Goal: Check status: Check status

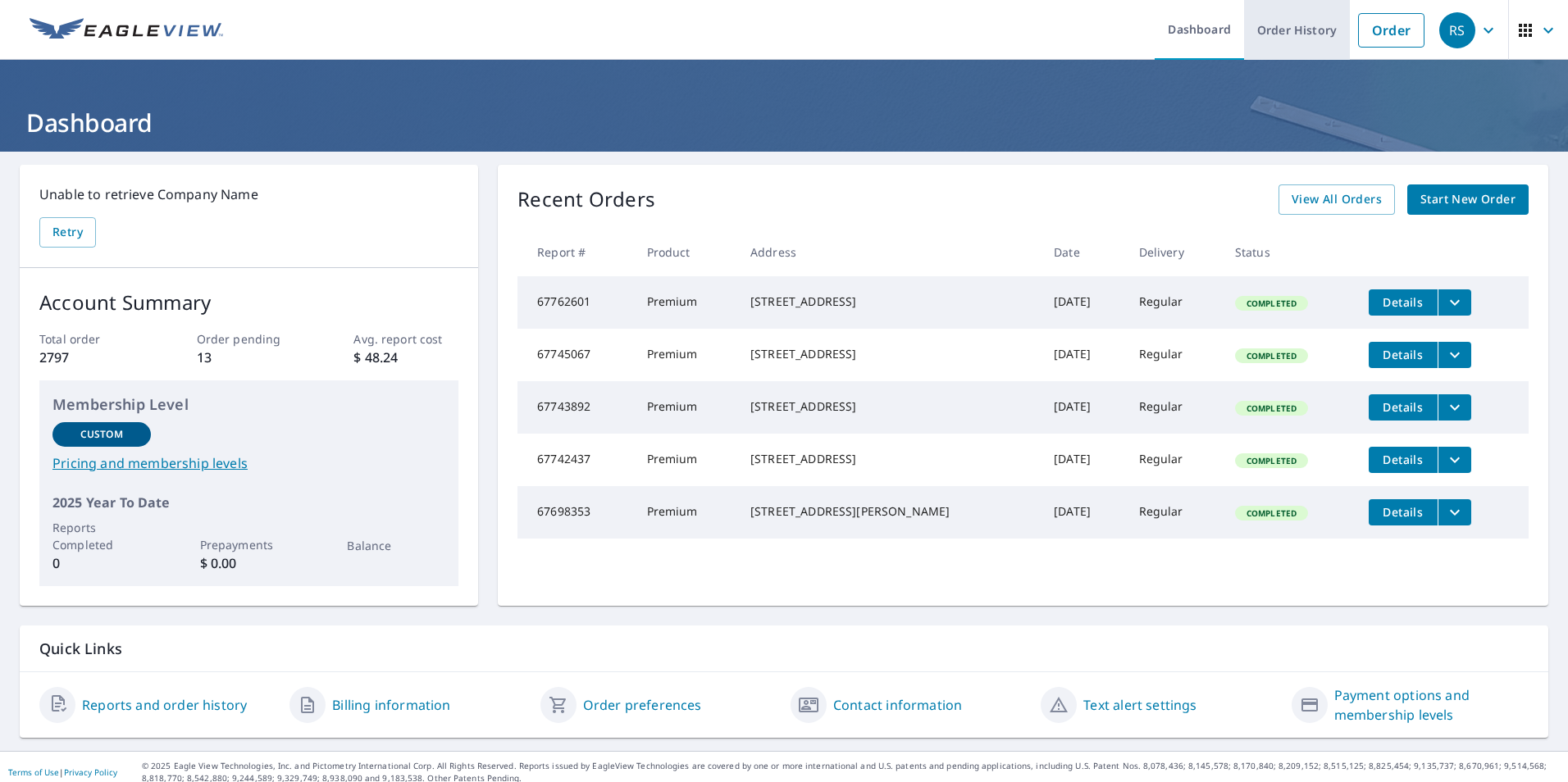
click at [1315, 27] on link "Order History" at bounding box center [1296, 30] width 106 height 60
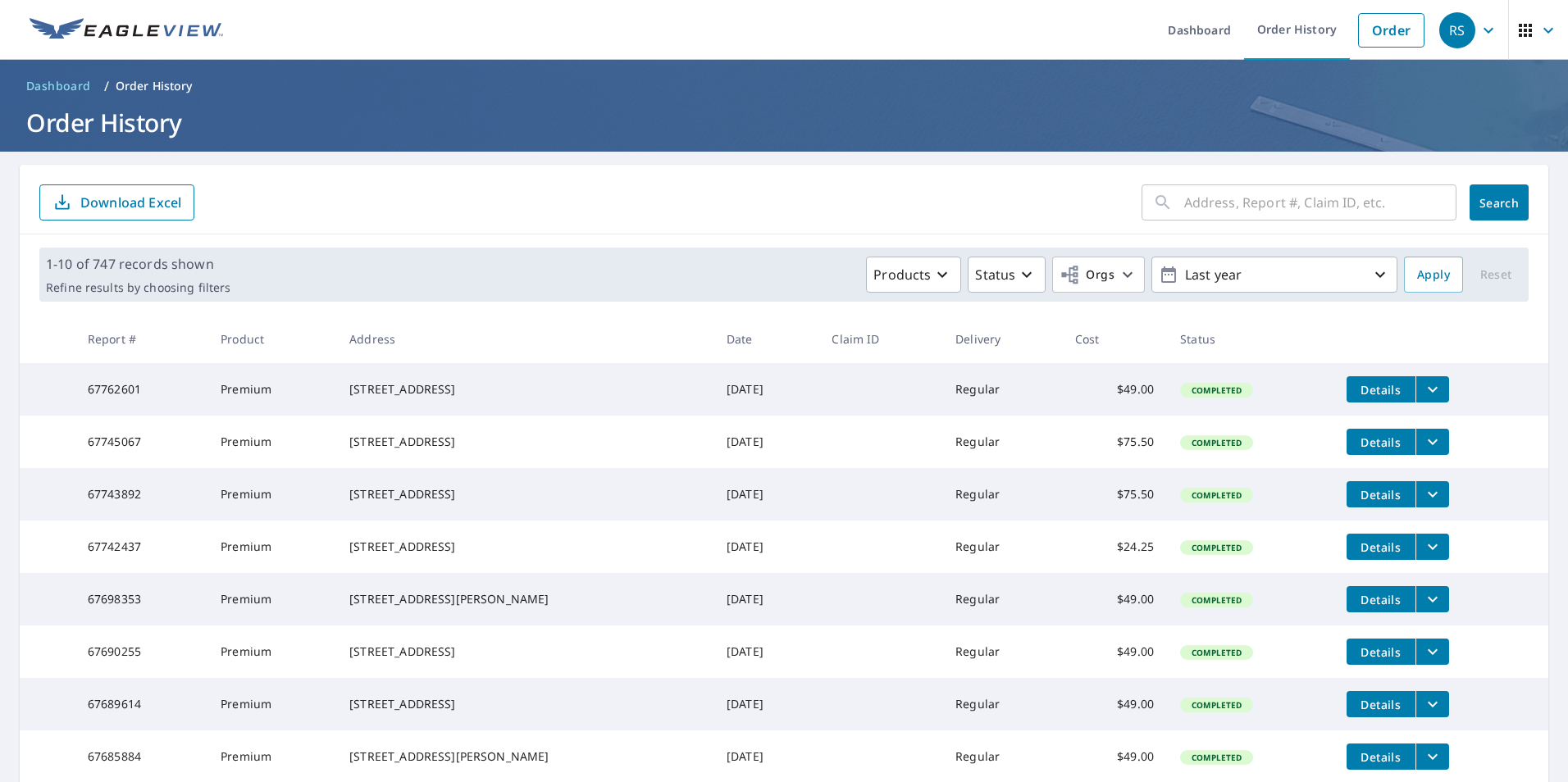
click at [1231, 199] on input "text" at bounding box center [1320, 202] width 273 height 46
type input "[PERSON_NAME]"
click button "Search" at bounding box center [1499, 202] width 59 height 36
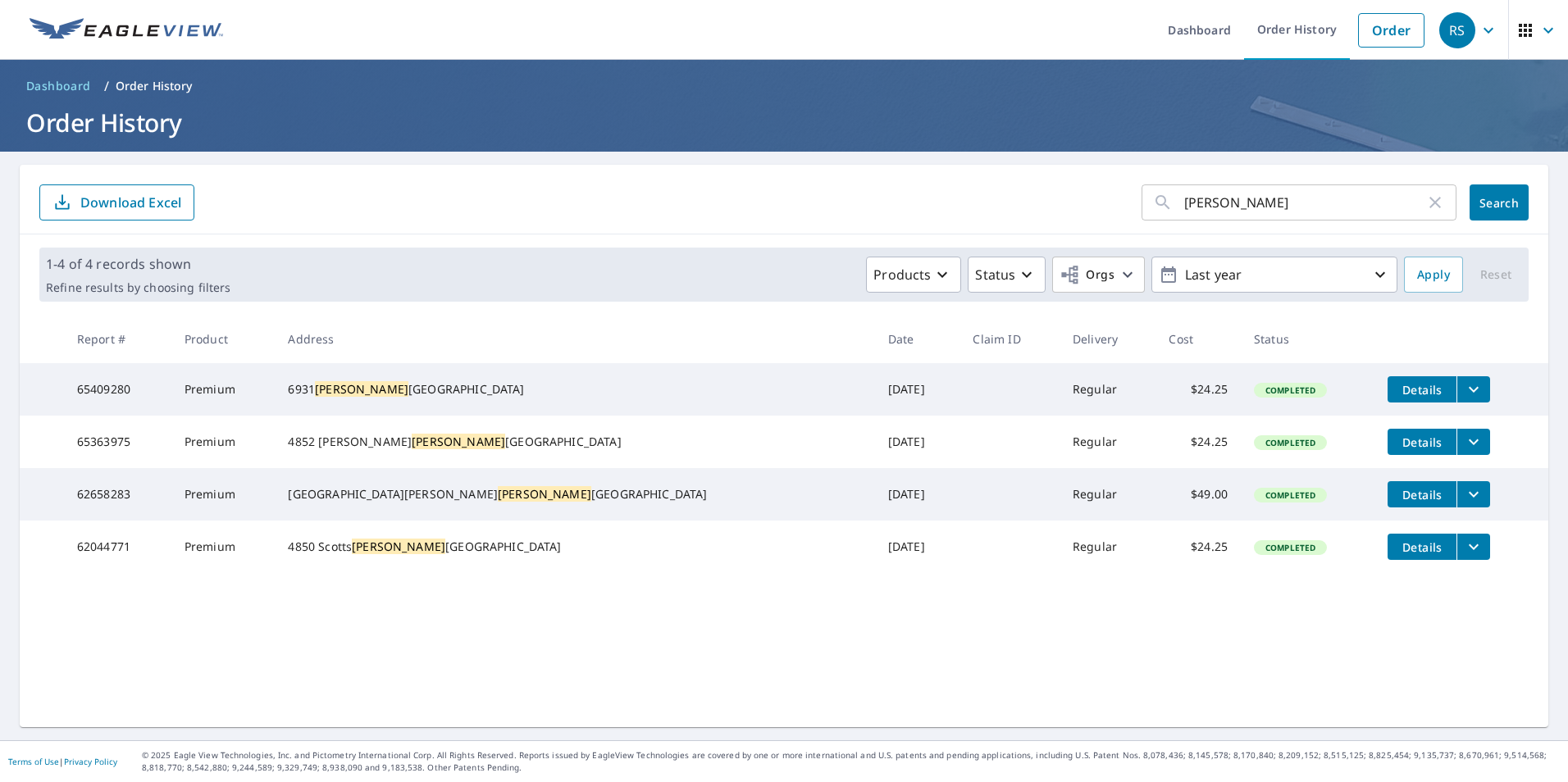
click at [1456, 385] on button "filesDropdownBtn-65409280" at bounding box center [1473, 389] width 33 height 26
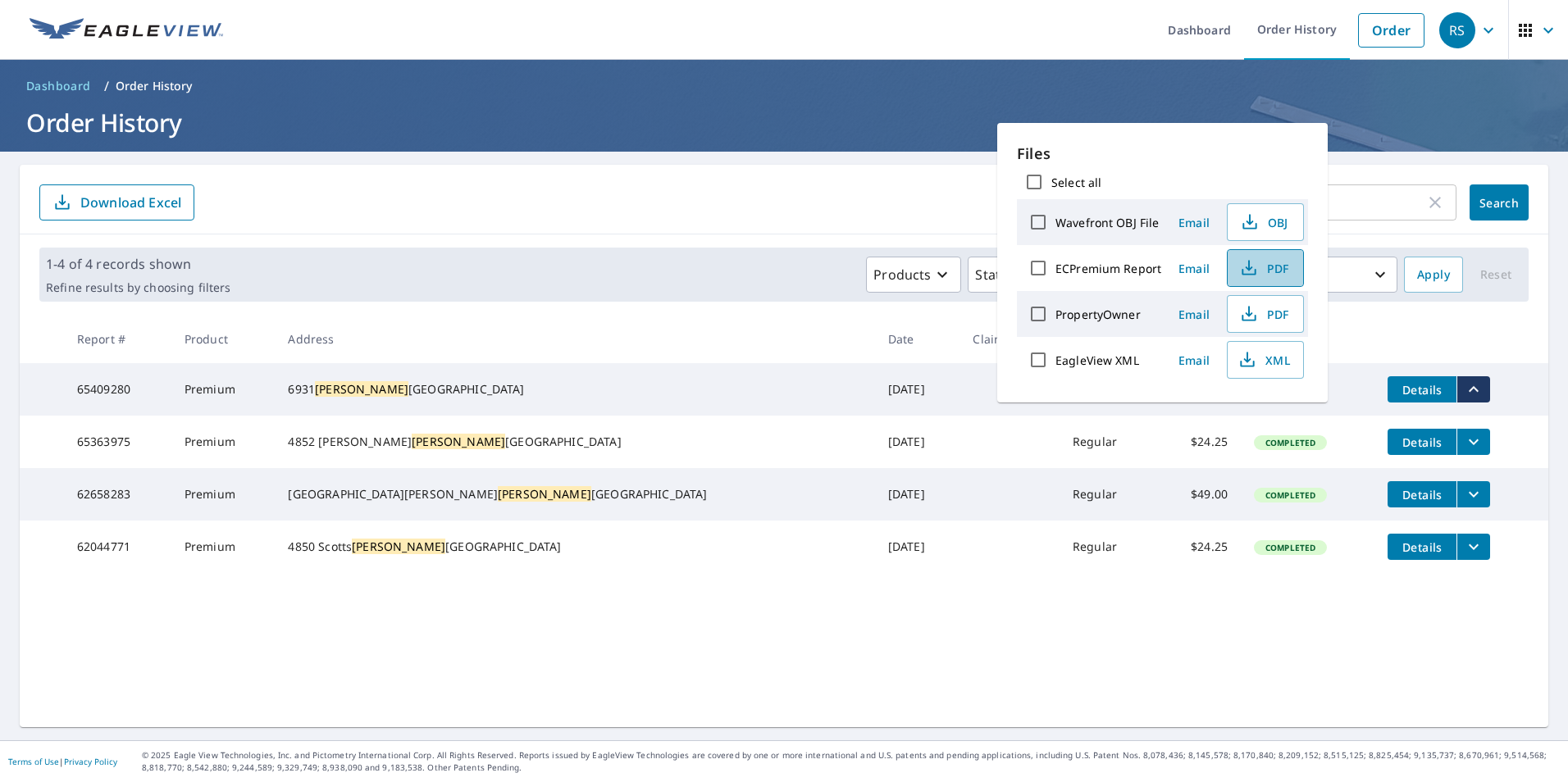
click at [1272, 273] on span "PDF" at bounding box center [1263, 268] width 53 height 20
click at [842, 108] on h1 "Order History" at bounding box center [784, 123] width 1529 height 33
